Goal: Information Seeking & Learning: Learn about a topic

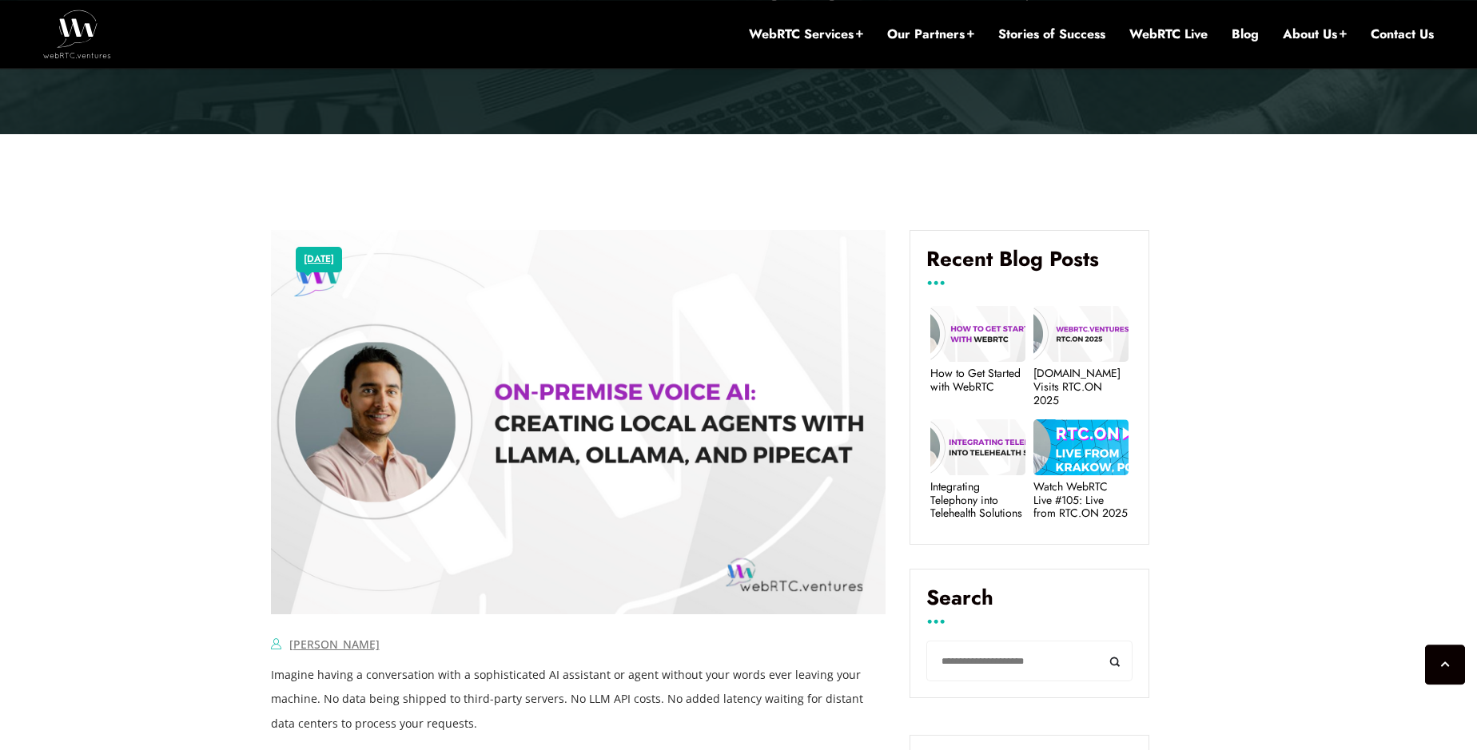
scroll to position [825, 0]
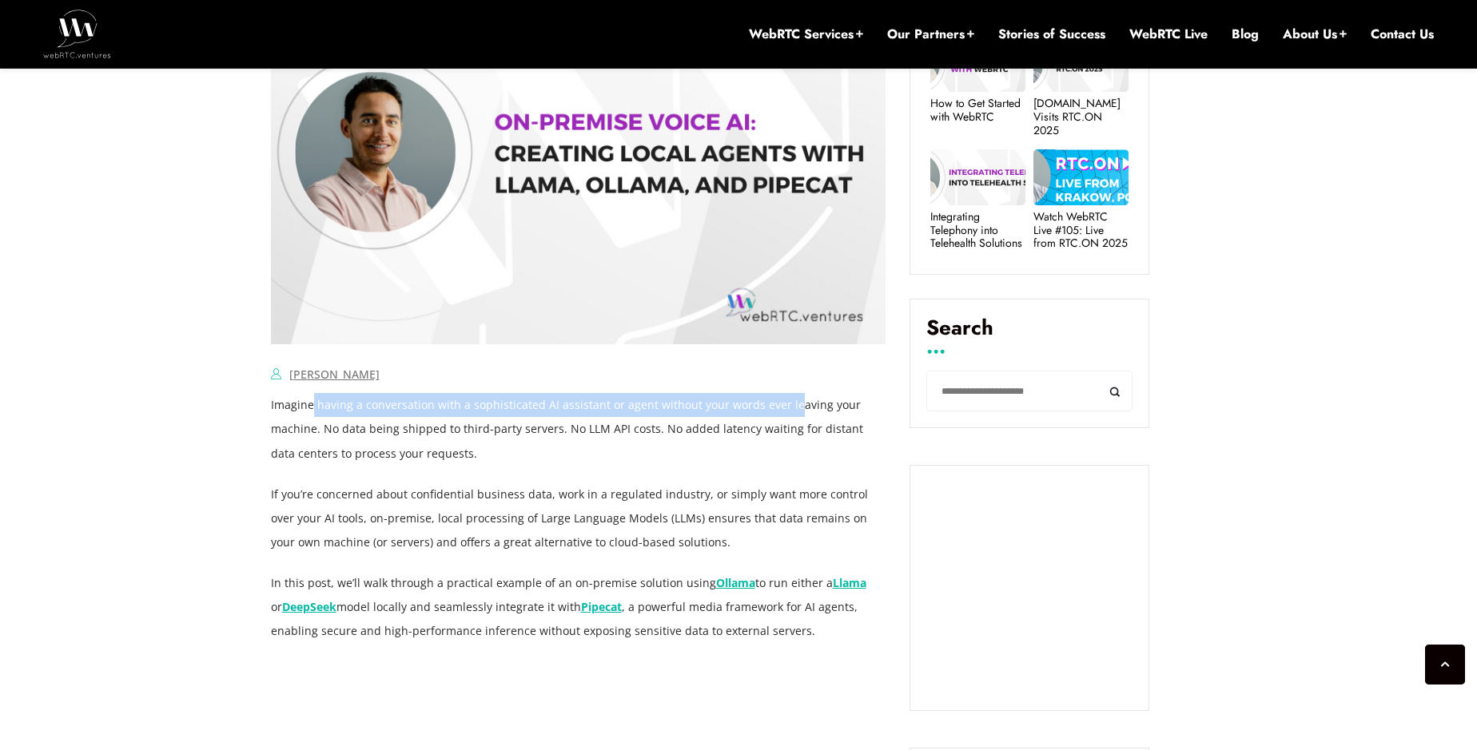
drag, startPoint x: 357, startPoint y: 416, endPoint x: 786, endPoint y: 404, distance: 428.5
click at [786, 404] on p "Imagine having a conversation with a sophisticated AI assistant or agent withou…" at bounding box center [578, 429] width 615 height 72
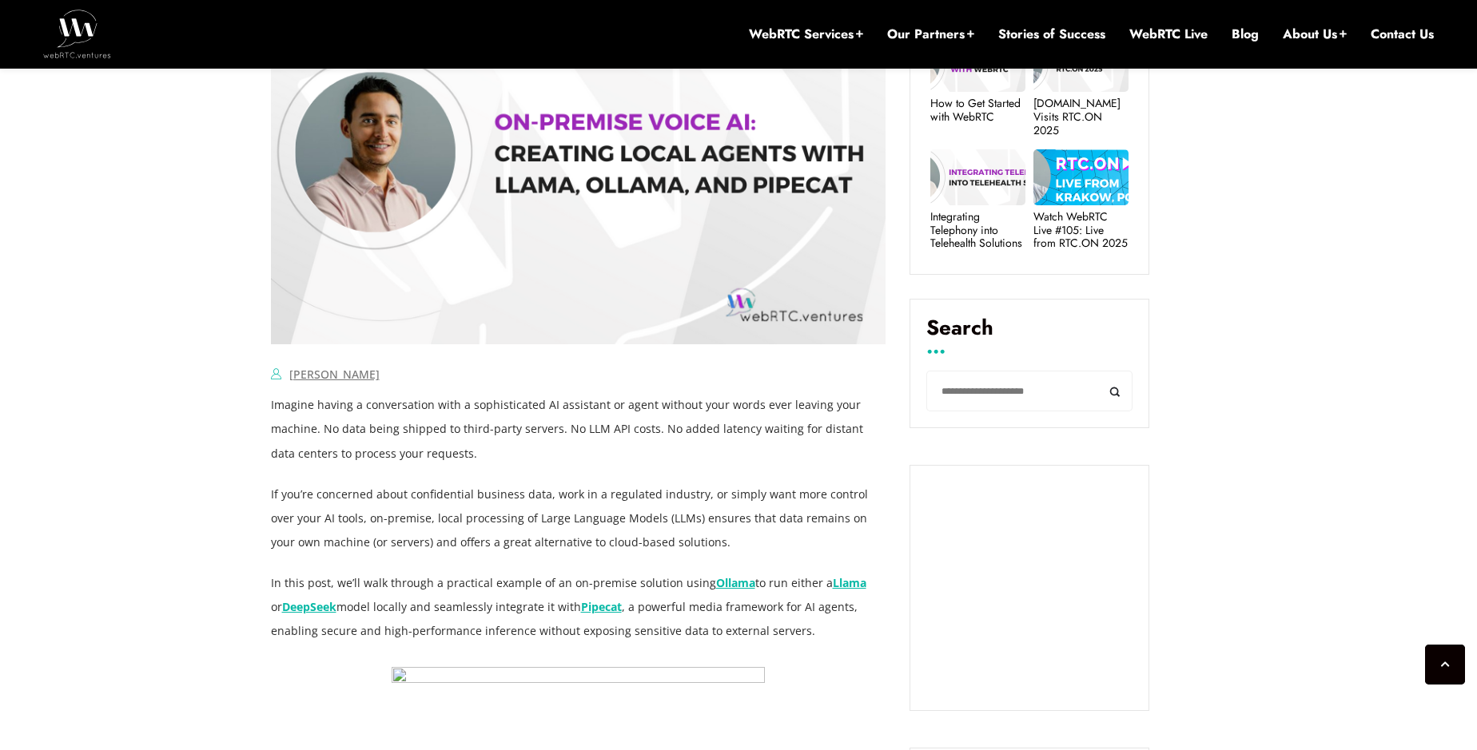
click at [597, 424] on p "Imagine having a conversation with a sophisticated AI assistant or agent withou…" at bounding box center [578, 429] width 615 height 72
drag, startPoint x: 629, startPoint y: 412, endPoint x: 855, endPoint y: 408, distance: 226.2
click at [855, 408] on p "Imagine having a conversation with a sophisticated AI assistant or agent withou…" at bounding box center [578, 429] width 615 height 72
click at [651, 426] on p "Imagine having a conversation with a sophisticated AI assistant or agent withou…" at bounding box center [578, 429] width 615 height 72
drag, startPoint x: 332, startPoint y: 433, endPoint x: 511, endPoint y: 432, distance: 179.0
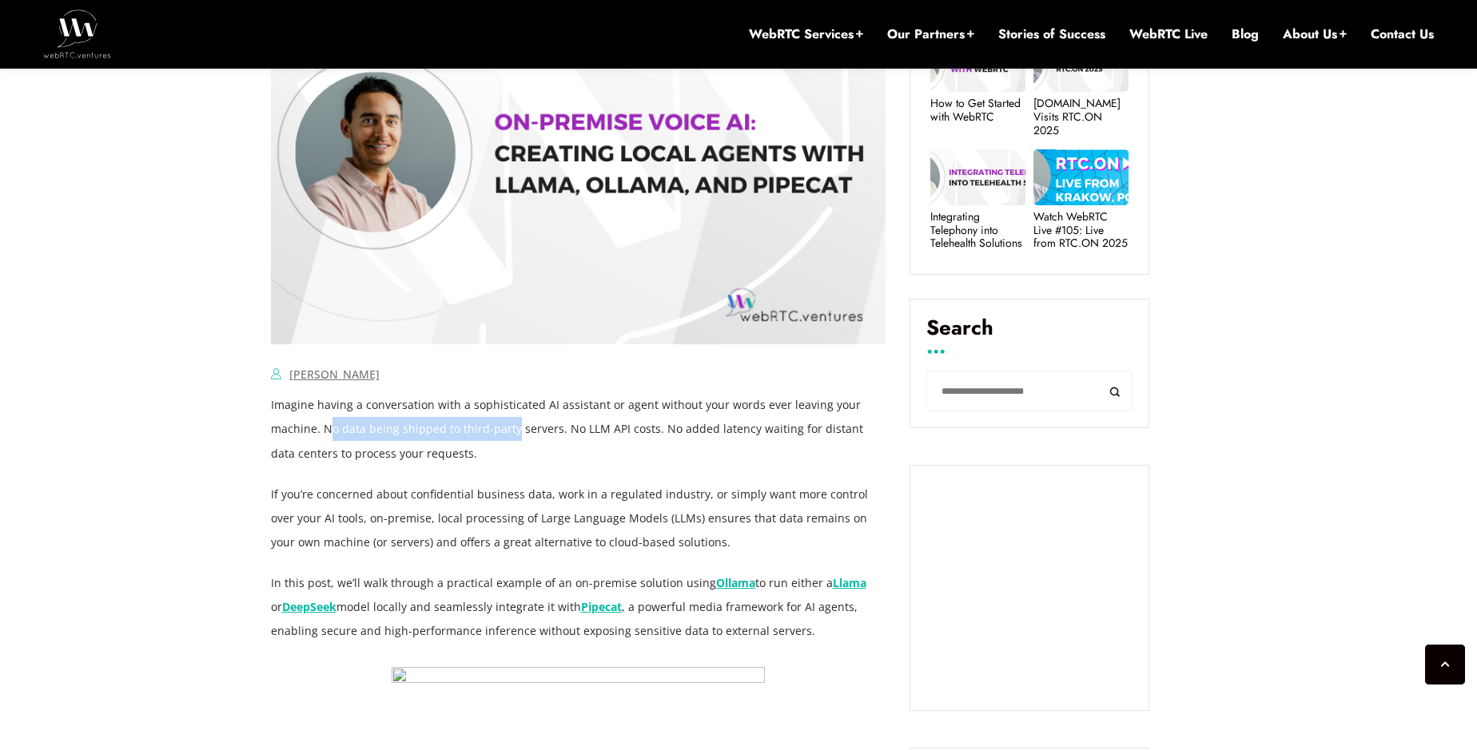
click at [511, 432] on p "Imagine having a conversation with a sophisticated AI assistant or agent withou…" at bounding box center [578, 429] width 615 height 72
drag, startPoint x: 563, startPoint y: 432, endPoint x: 613, endPoint y: 428, distance: 49.7
click at [613, 428] on p "Imagine having a conversation with a sophisticated AI assistant or agent withou…" at bounding box center [578, 429] width 615 height 72
click at [646, 440] on p "Imagine having a conversation with a sophisticated AI assistant or agent withou…" at bounding box center [578, 429] width 615 height 72
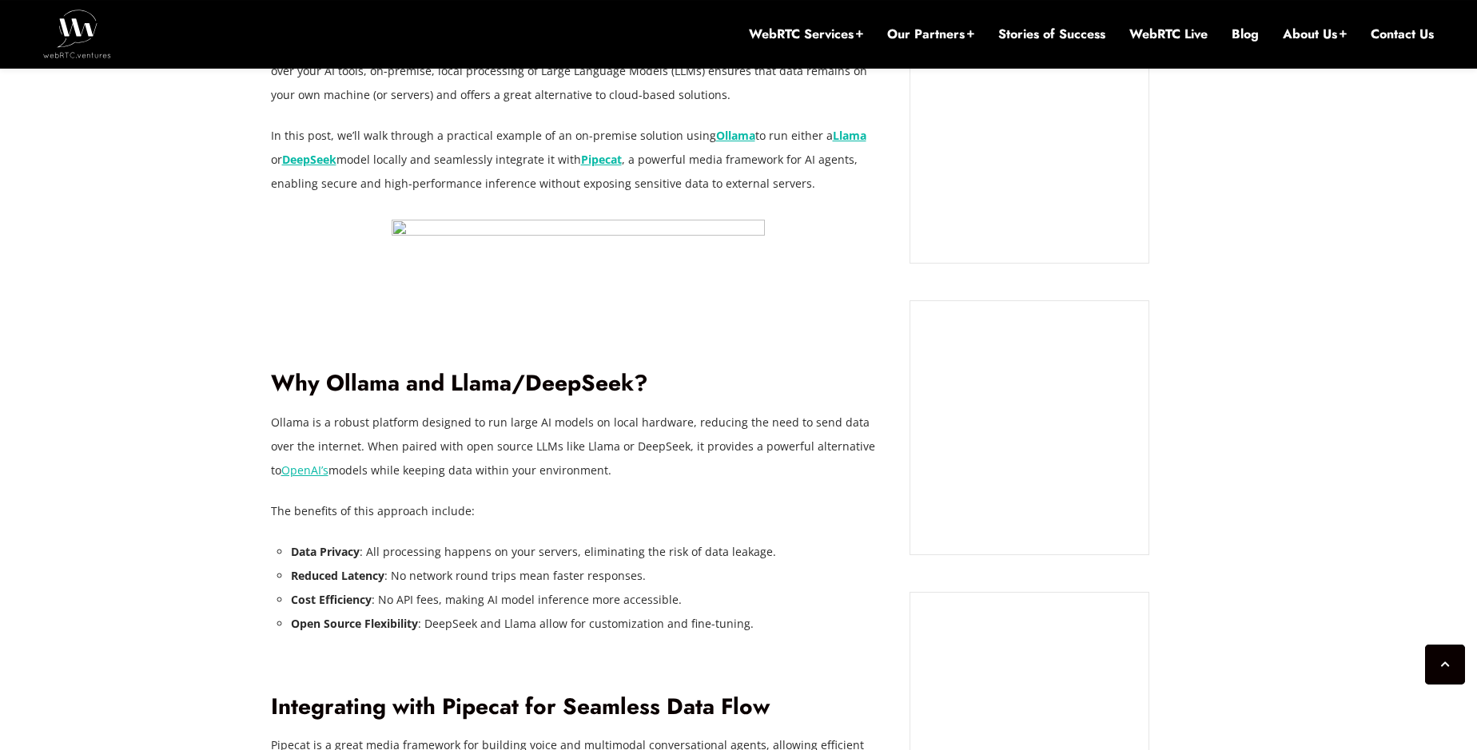
scroll to position [1280, 0]
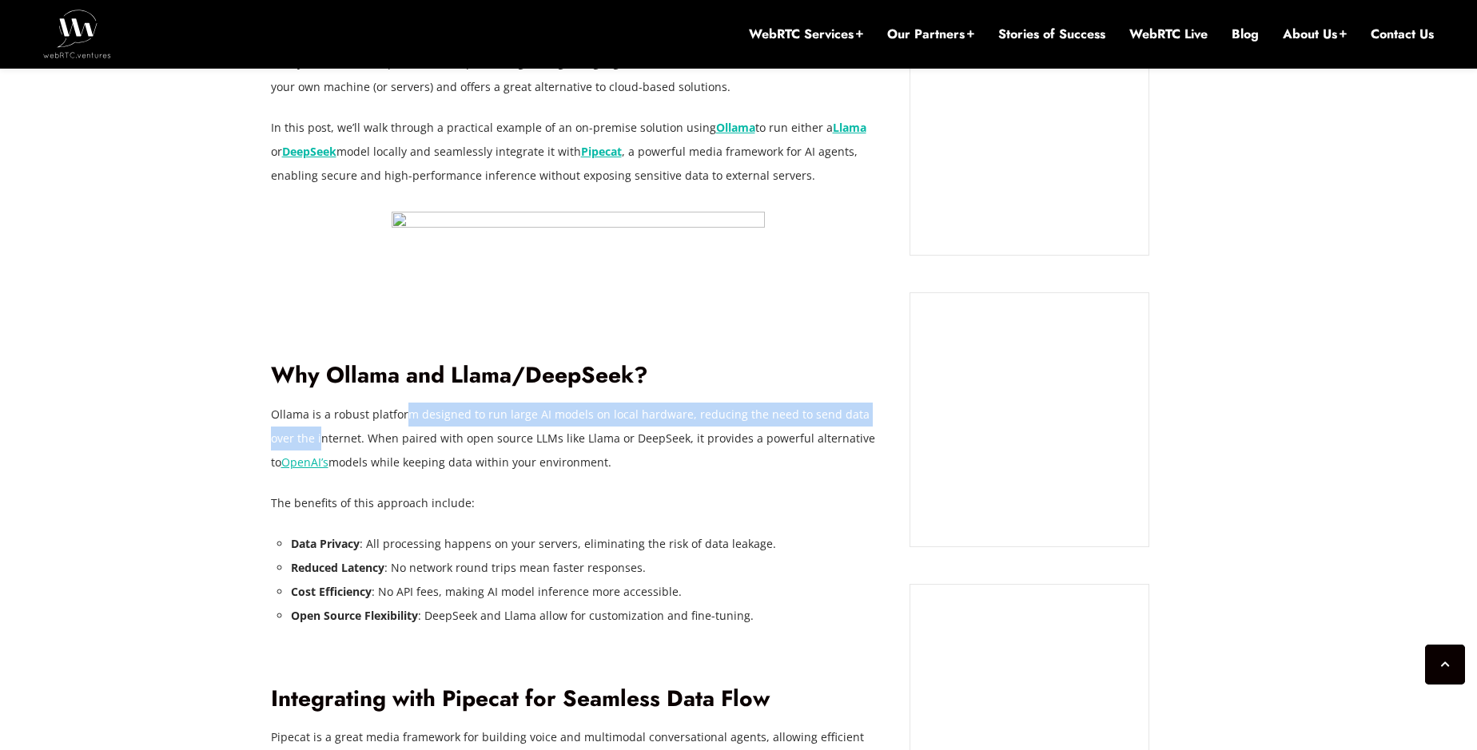
drag, startPoint x: 407, startPoint y: 421, endPoint x: 296, endPoint y: 437, distance: 112.2
click at [296, 437] on p "Ollama is a robust platform designed to run large AI models on local hardware, …" at bounding box center [578, 439] width 615 height 72
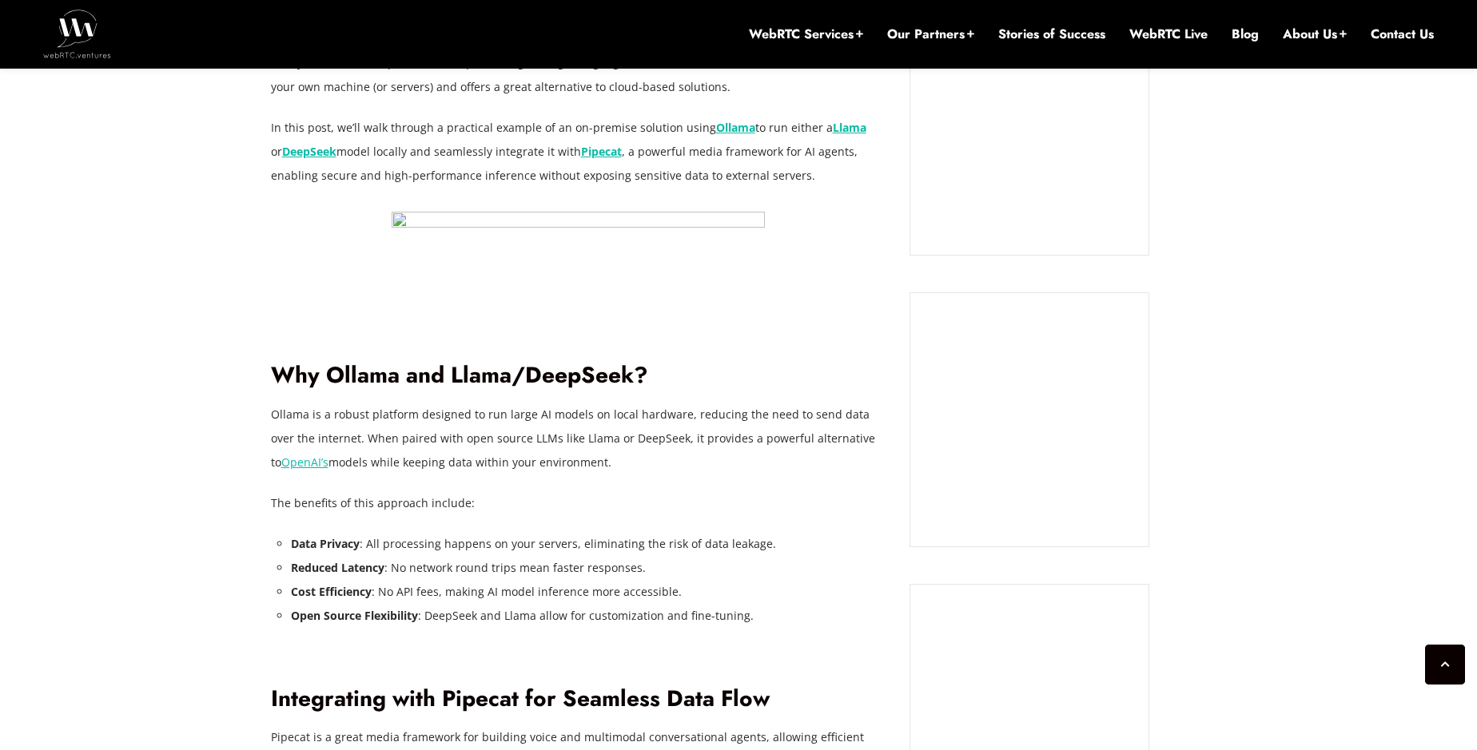
click at [394, 436] on p "Ollama is a robust platform designed to run large AI models on local hardware, …" at bounding box center [578, 439] width 615 height 72
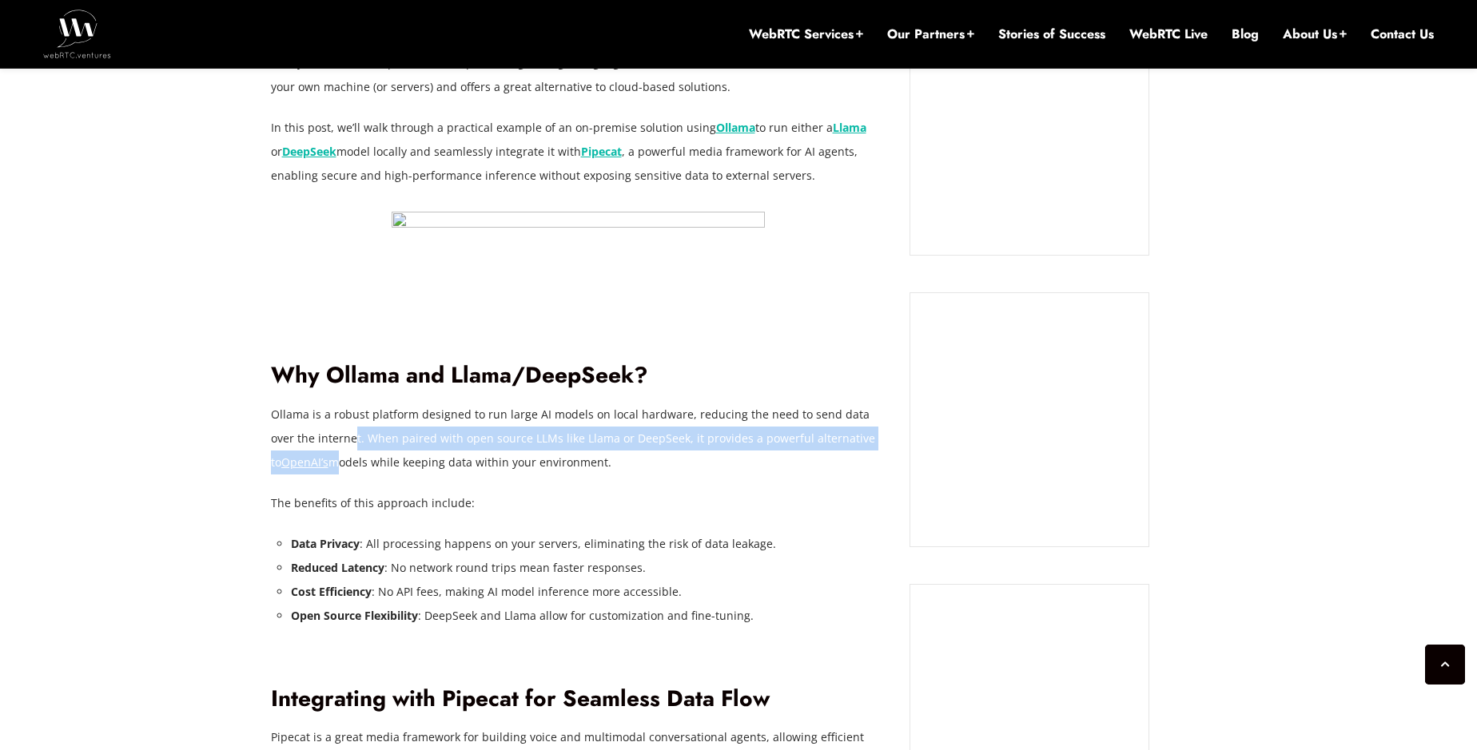
drag, startPoint x: 326, startPoint y: 439, endPoint x: 320, endPoint y: 453, distance: 15.7
click at [320, 453] on p "Ollama is a robust platform designed to run large AI models on local hardware, …" at bounding box center [578, 439] width 615 height 72
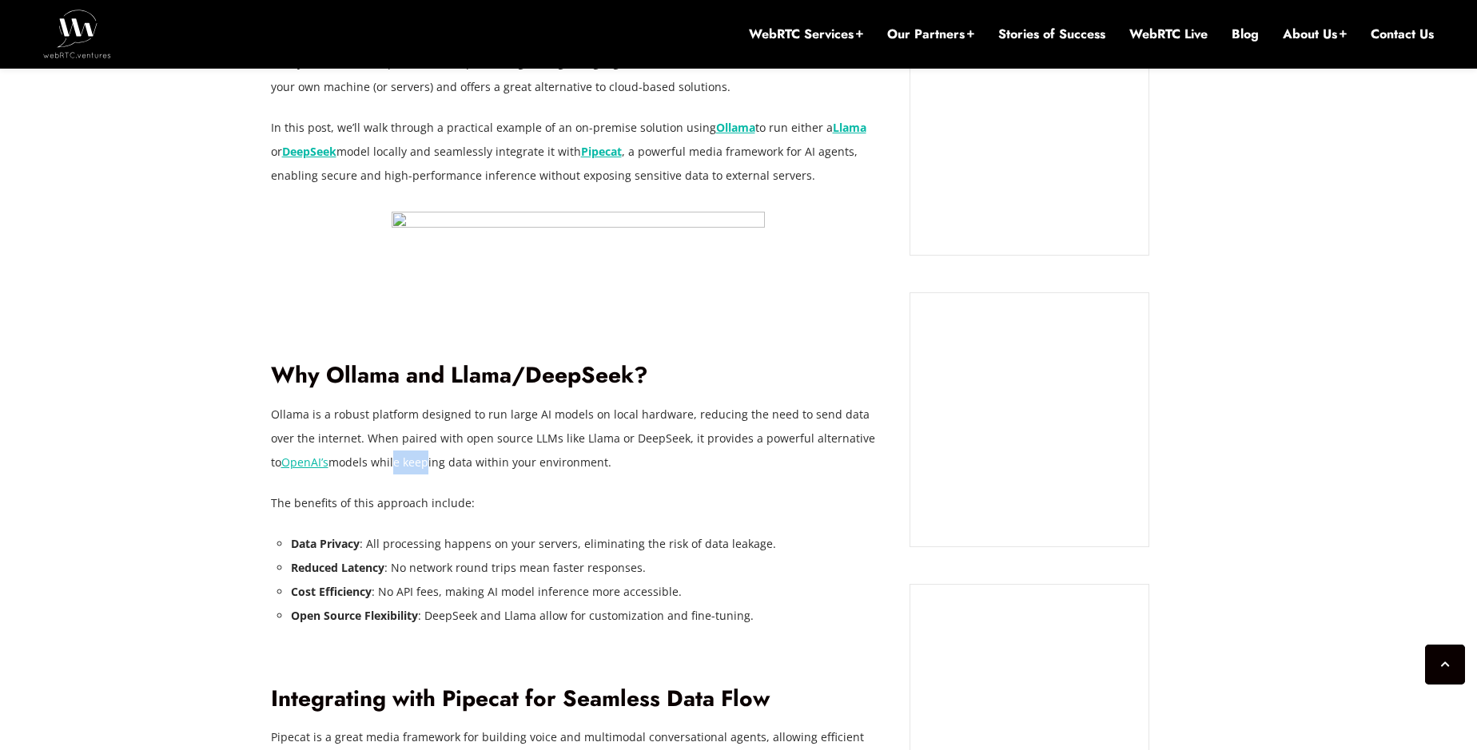
drag, startPoint x: 407, startPoint y: 468, endPoint x: 378, endPoint y: 472, distance: 29.0
click at [378, 472] on p "Ollama is a robust platform designed to run large AI models on local hardware, …" at bounding box center [578, 439] width 615 height 72
click at [371, 464] on p "Ollama is a robust platform designed to run large AI models on local hardware, …" at bounding box center [578, 439] width 615 height 72
drag, startPoint x: 393, startPoint y: 459, endPoint x: 611, endPoint y: 459, distance: 217.4
click at [611, 459] on p "Ollama is a robust platform designed to run large AI models on local hardware, …" at bounding box center [578, 439] width 615 height 72
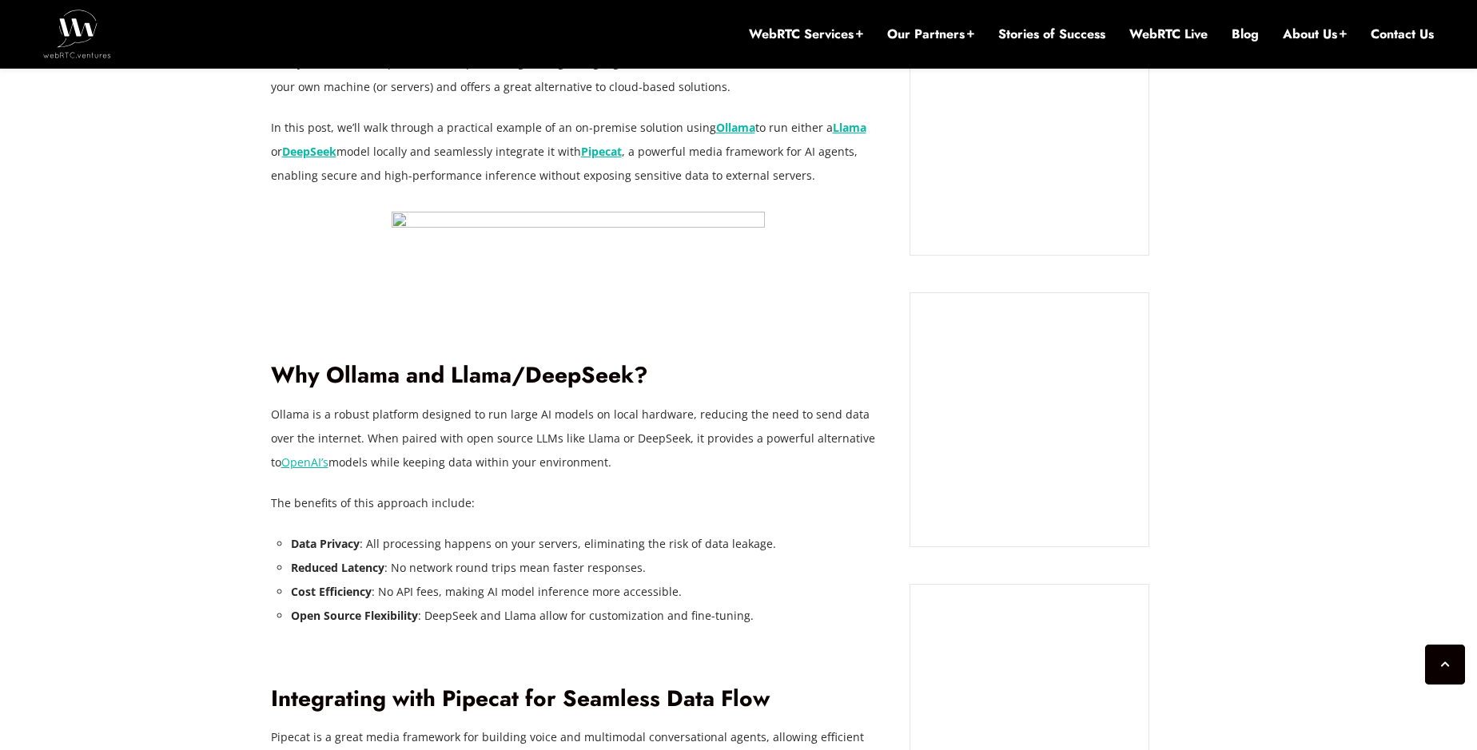
drag, startPoint x: 273, startPoint y: 508, endPoint x: 503, endPoint y: 513, distance: 230.2
click at [503, 513] on p "The benefits of this approach include:" at bounding box center [578, 503] width 615 height 24
drag, startPoint x: 502, startPoint y: 535, endPoint x: 332, endPoint y: 535, distance: 170.2
click at [501, 535] on li "Data Privacy : All processing happens on your servers, eliminating the risk of …" at bounding box center [588, 544] width 595 height 24
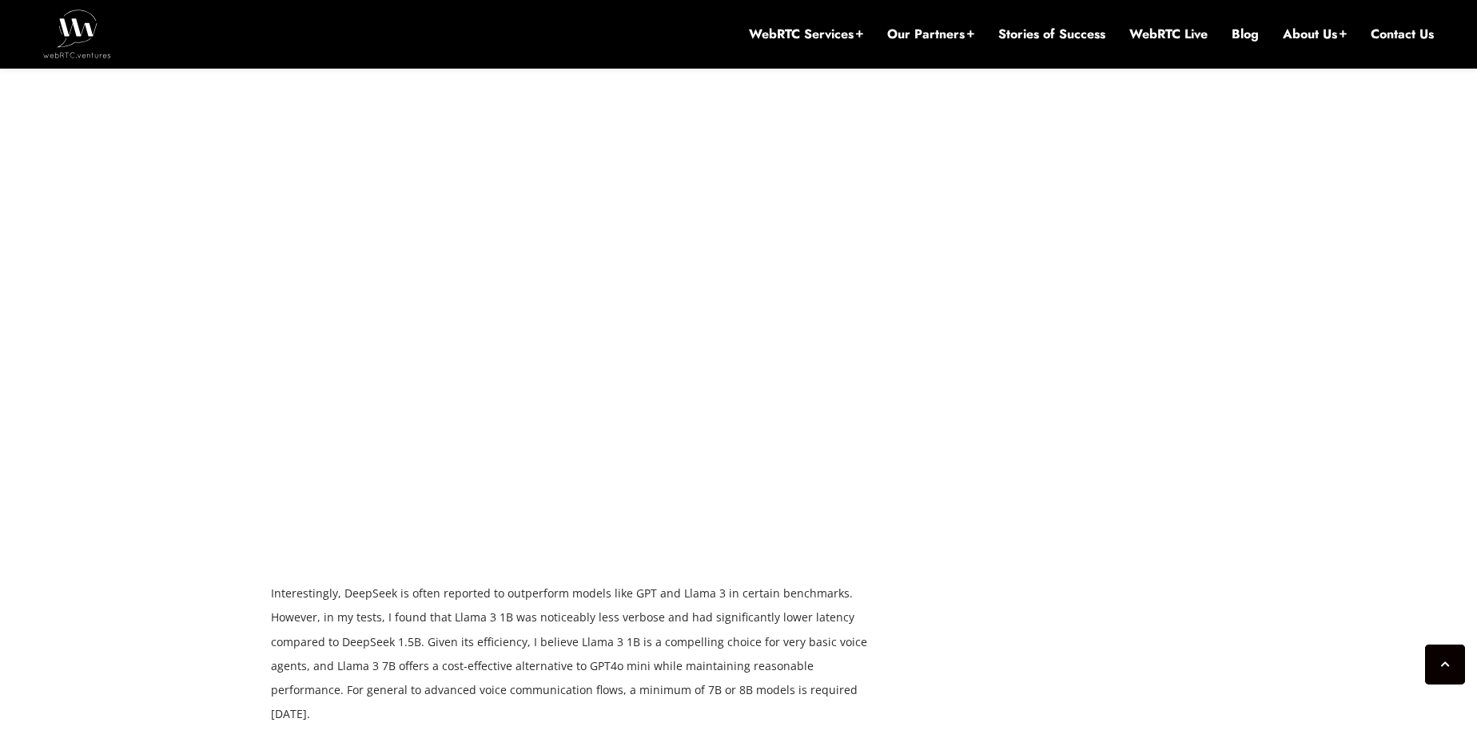
scroll to position [2282, 0]
